Goal: Transaction & Acquisition: Obtain resource

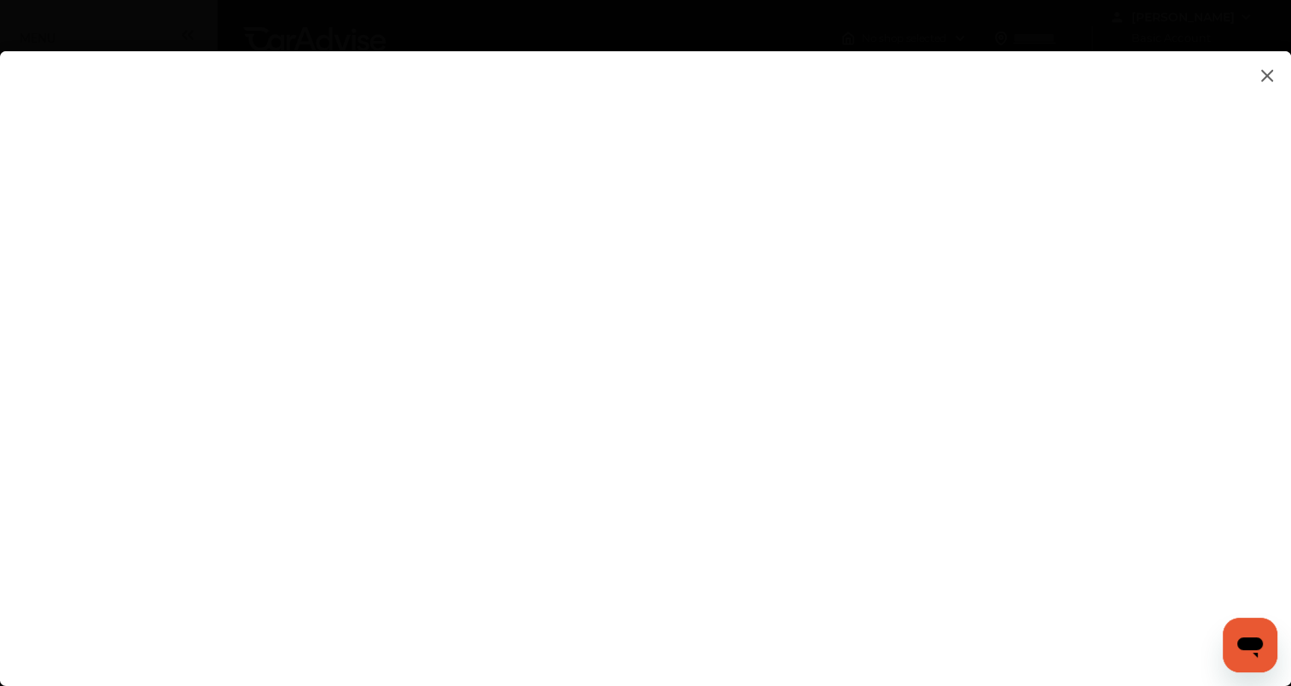
click at [958, 256] on flutter-view at bounding box center [645, 351] width 1291 height 601
click at [993, 425] on flutter-view at bounding box center [645, 351] width 1291 height 601
click at [1117, 420] on flutter-view at bounding box center [645, 351] width 1291 height 601
click at [1107, 270] on flutter-view at bounding box center [645, 351] width 1291 height 601
click at [977, 342] on flutter-view at bounding box center [645, 351] width 1291 height 601
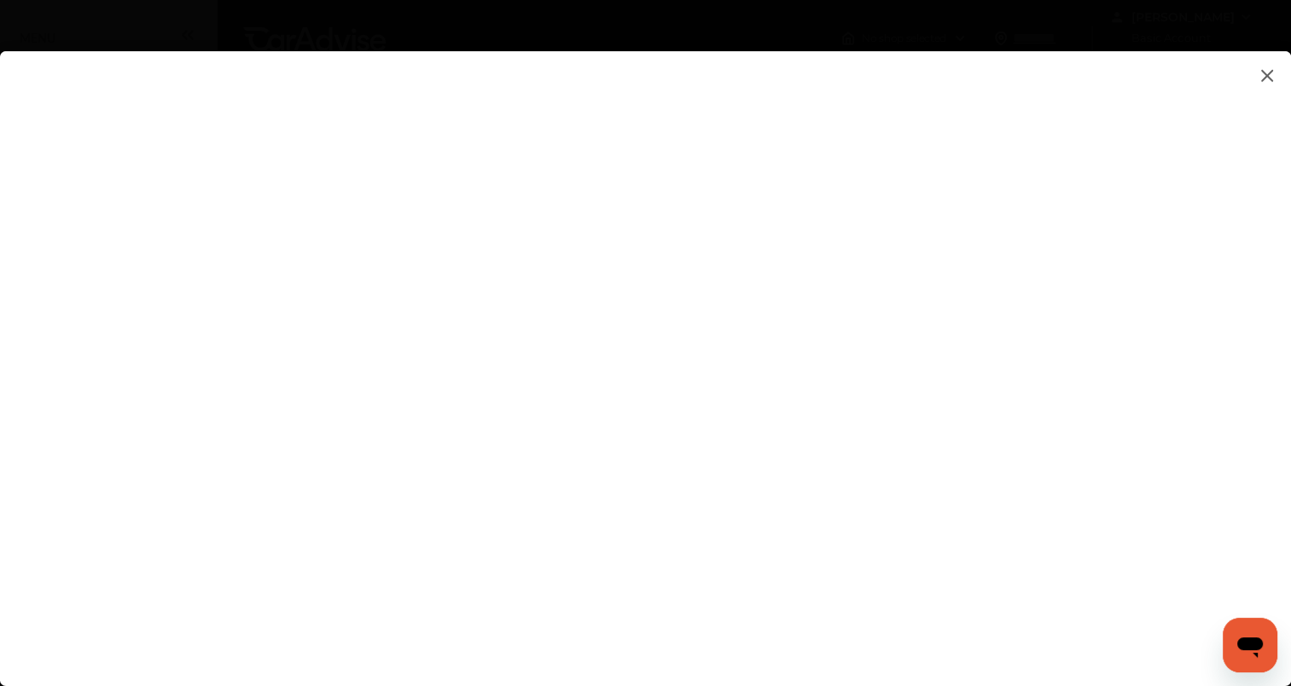
type textarea "**********"
click at [897, 393] on flutter-view "**********" at bounding box center [645, 351] width 1291 height 601
click at [1032, 419] on flutter-view at bounding box center [645, 351] width 1291 height 601
click at [1104, 410] on flutter-view at bounding box center [645, 351] width 1291 height 601
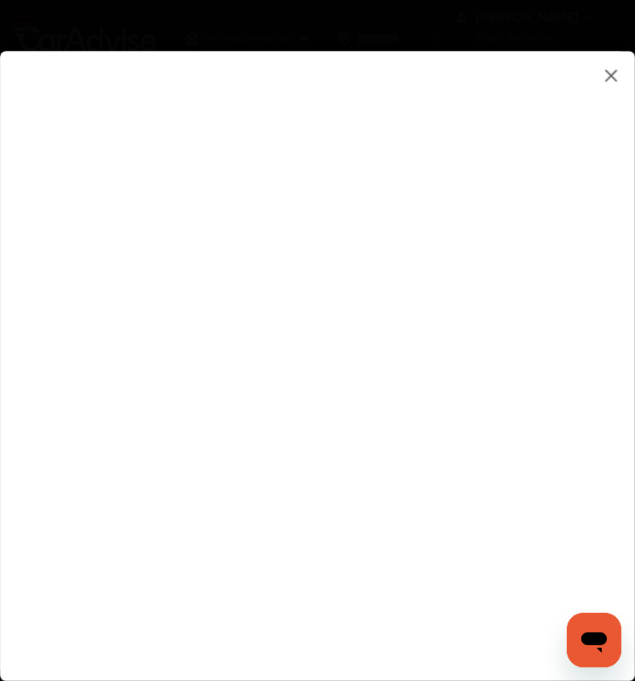
type input "*"
type input "*********"
click at [303, 591] on flutter-view at bounding box center [312, 363] width 597 height 596
click at [492, 642] on flutter-view at bounding box center [312, 363] width 597 height 596
click at [573, 300] on flutter-view at bounding box center [312, 363] width 597 height 596
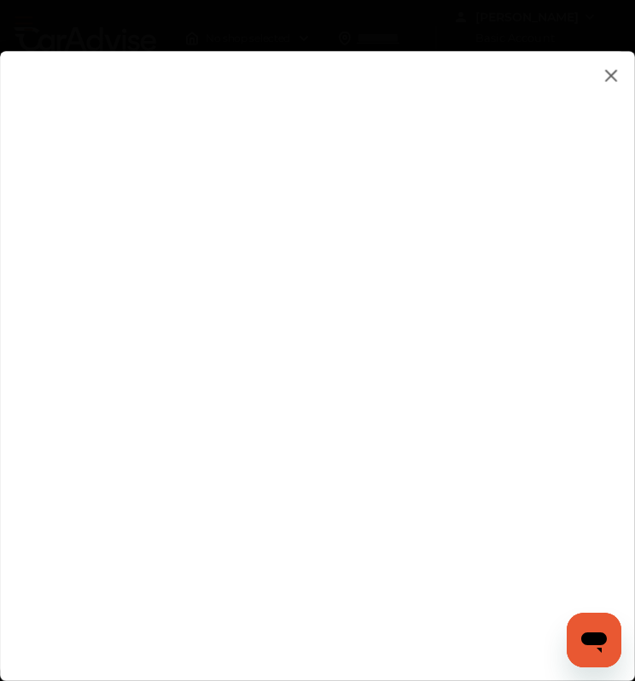
click at [492, 462] on input at bounding box center [428, 458] width 244 height 22
type input "**********"
click at [578, 272] on flutter-view "**********" at bounding box center [312, 363] width 597 height 596
click at [568, 173] on flutter-view at bounding box center [312, 363] width 597 height 596
click at [585, 163] on flutter-view at bounding box center [312, 363] width 597 height 596
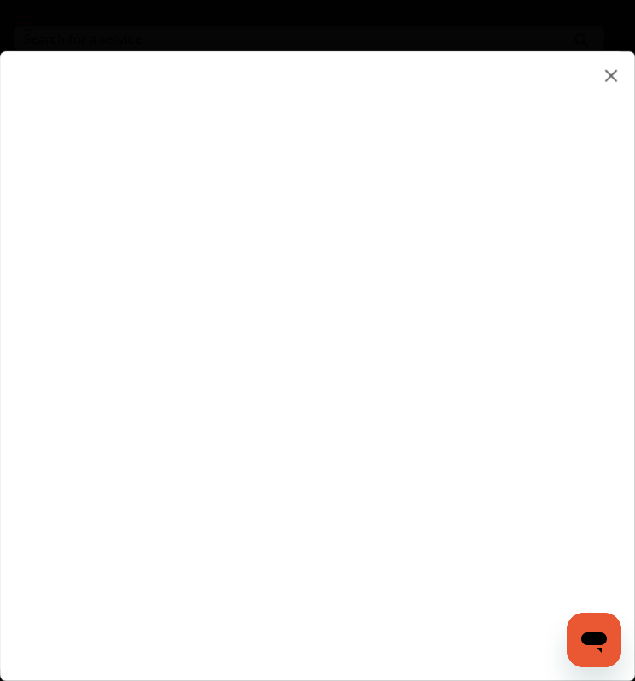
scroll to position [136, 0]
click at [450, 632] on flutter-view at bounding box center [312, 363] width 597 height 596
click at [604, 82] on img at bounding box center [611, 75] width 20 height 21
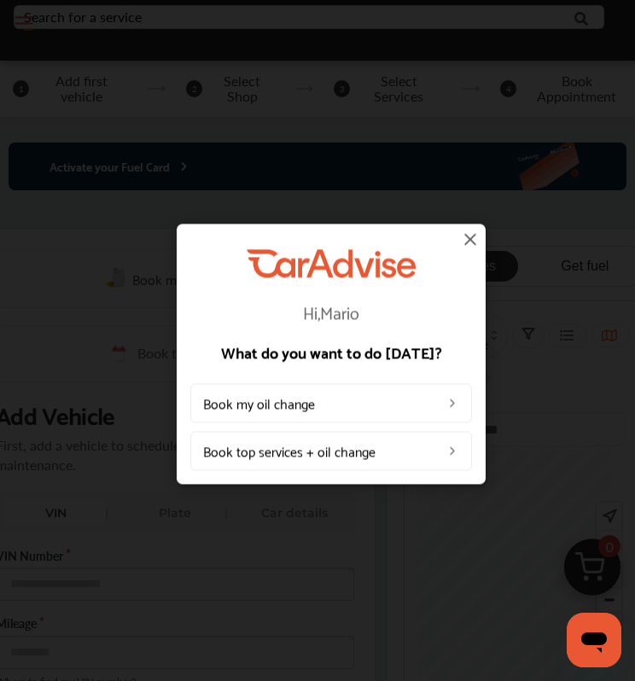
click at [470, 237] on img at bounding box center [470, 239] width 20 height 20
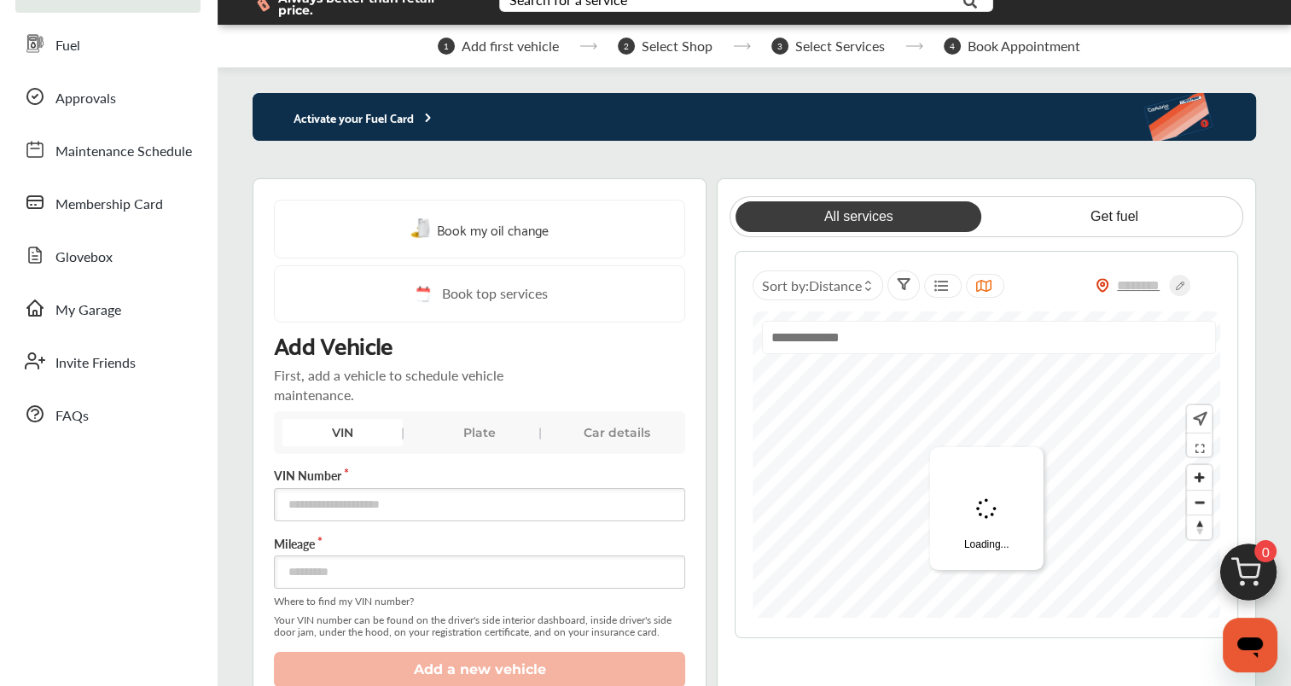
scroll to position [0, 0]
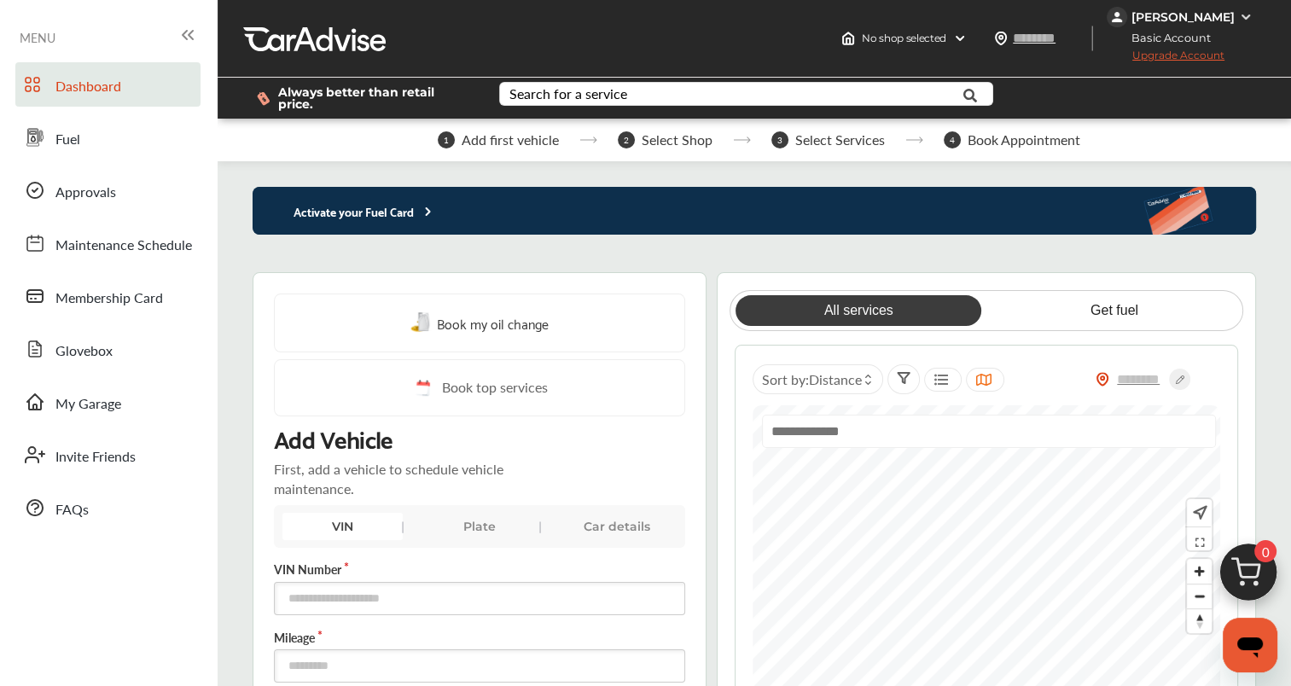
click at [1220, 55] on span "Upgrade Account" at bounding box center [1166, 59] width 118 height 21
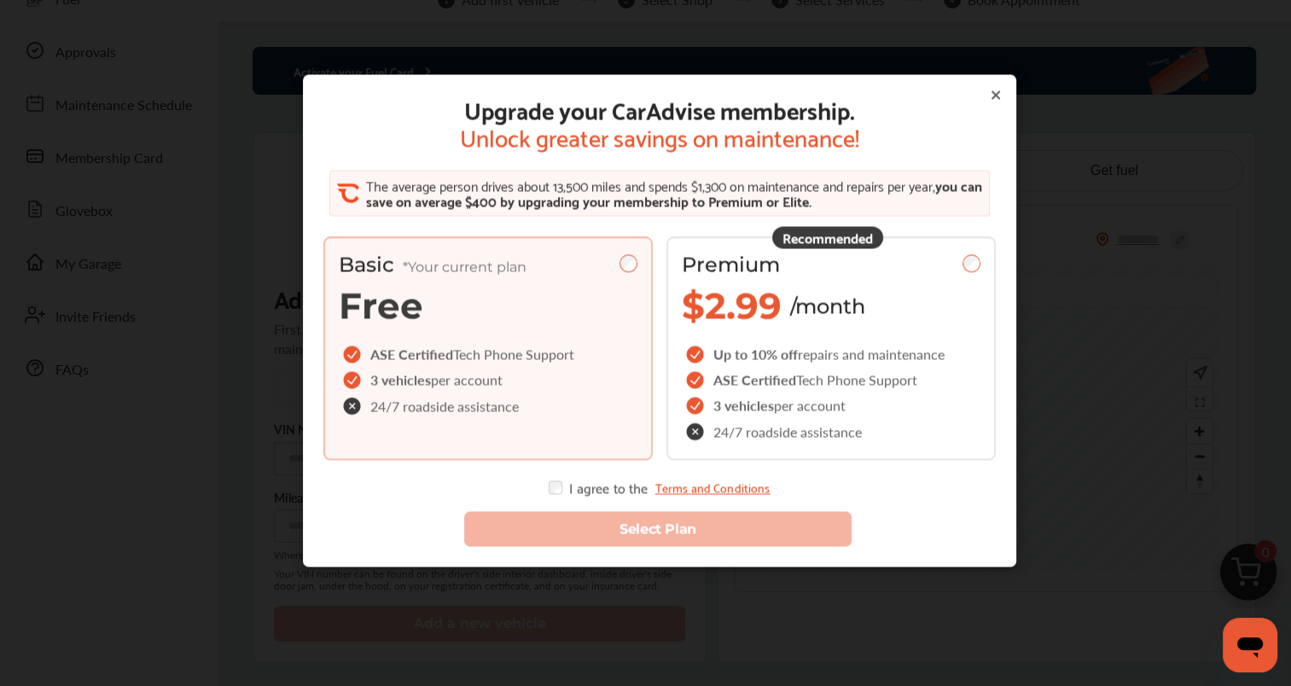
scroll to position [125, 0]
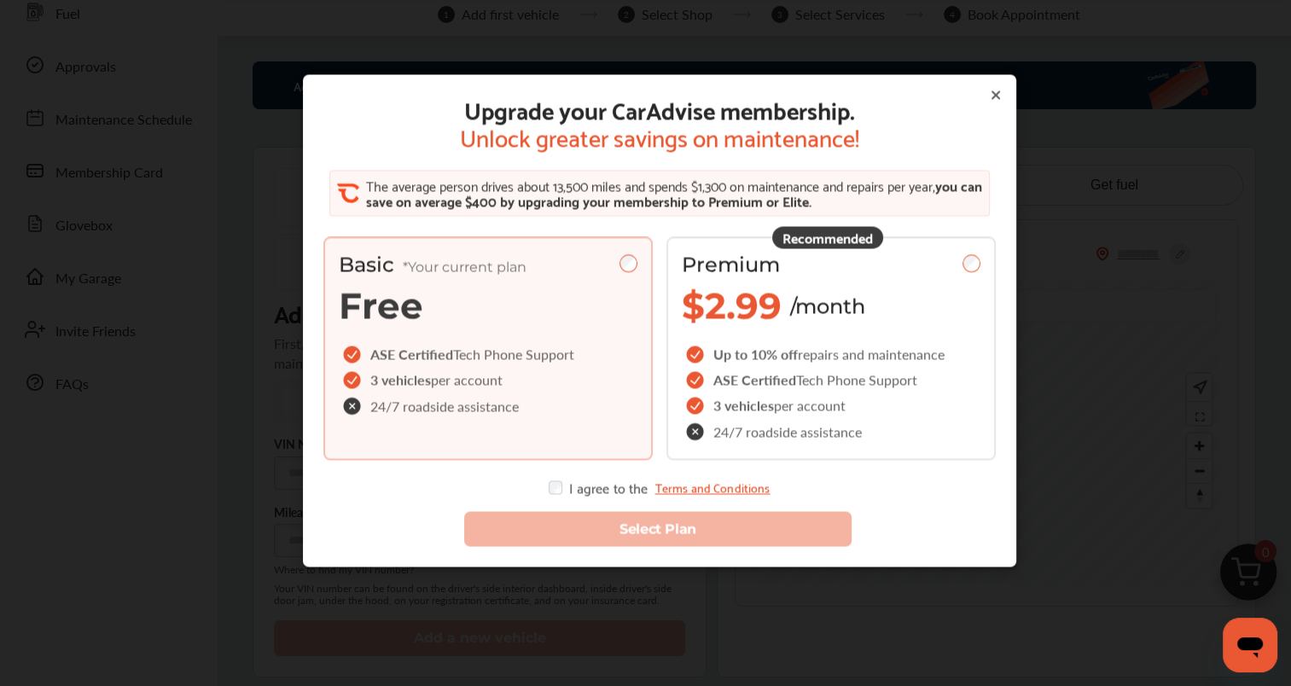
click at [993, 96] on icon at bounding box center [996, 95] width 7 height 7
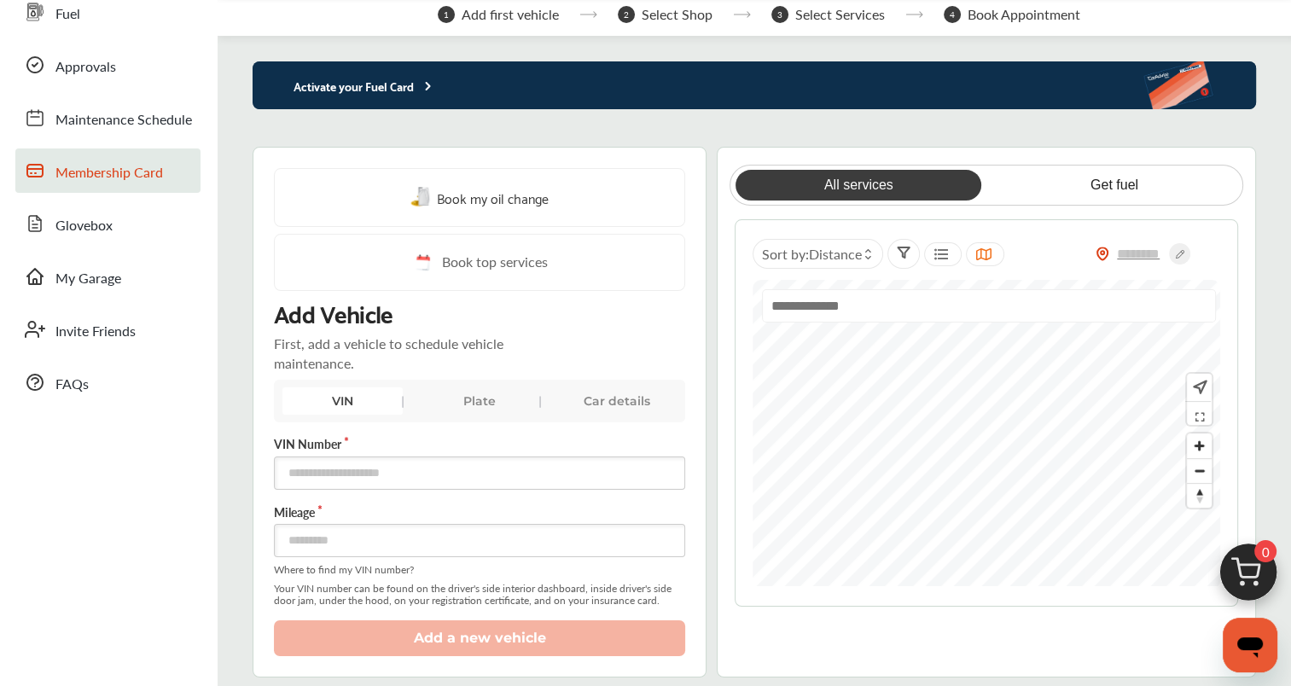
click at [150, 175] on span "Membership Card" at bounding box center [109, 173] width 108 height 22
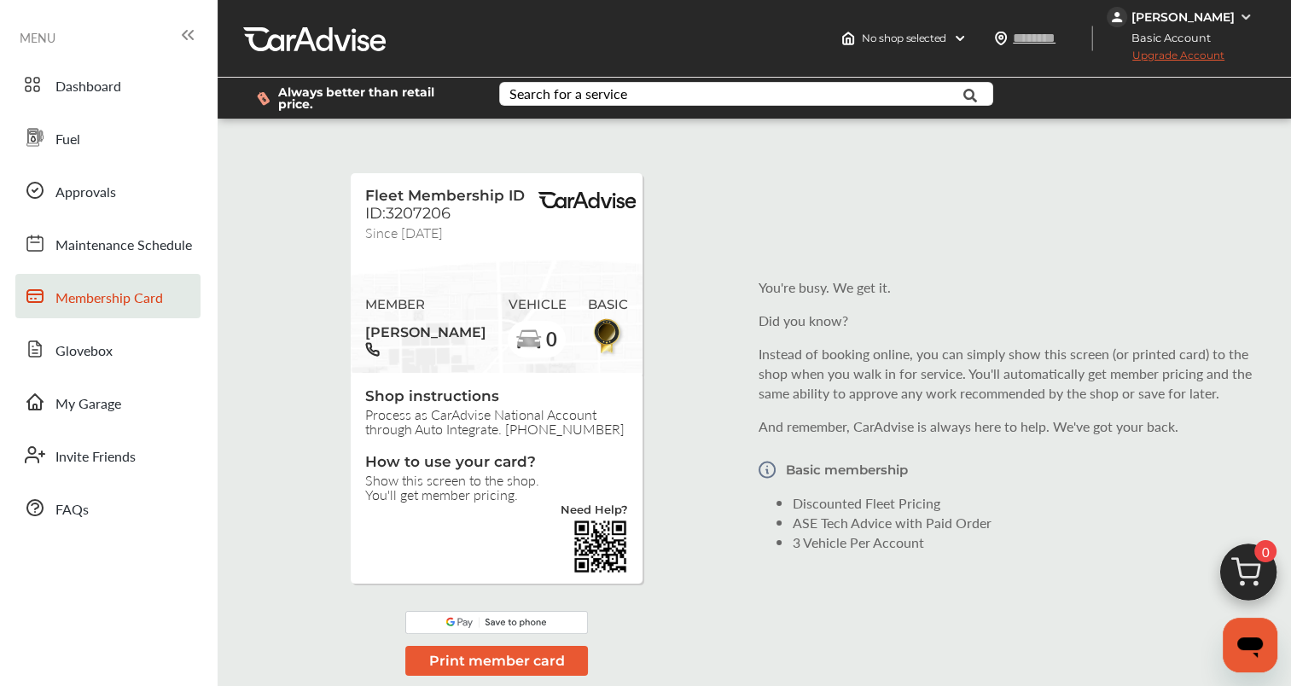
click at [114, 38] on div "MENU" at bounding box center [109, 37] width 178 height 25
